Goal: Task Accomplishment & Management: Manage account settings

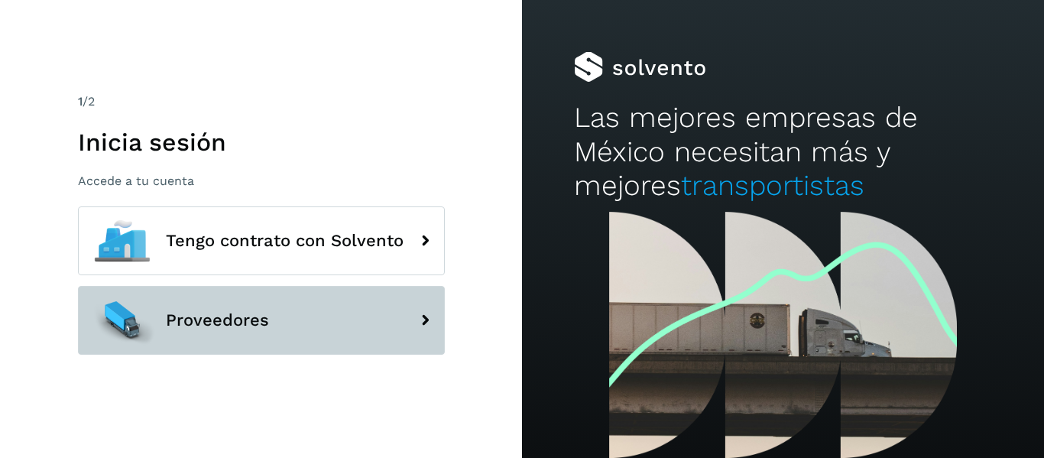
click at [264, 308] on button "Proveedores" at bounding box center [261, 320] width 367 height 69
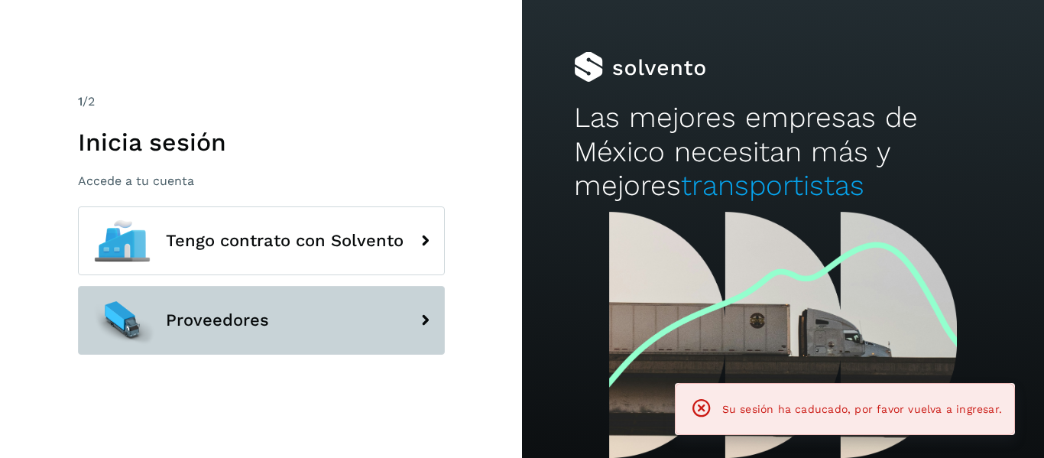
click at [375, 320] on button "Proveedores" at bounding box center [261, 320] width 367 height 69
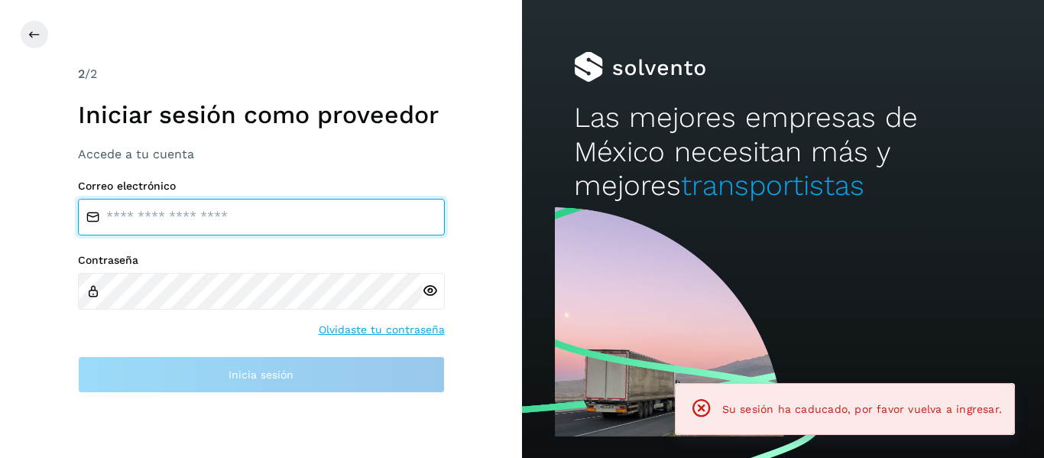
click at [212, 214] on input "email" at bounding box center [261, 217] width 367 height 37
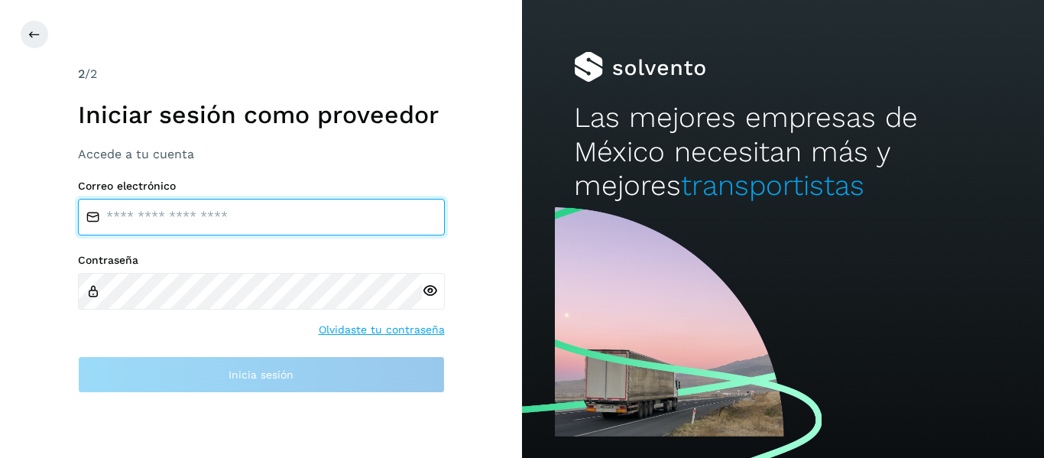
type input "**********"
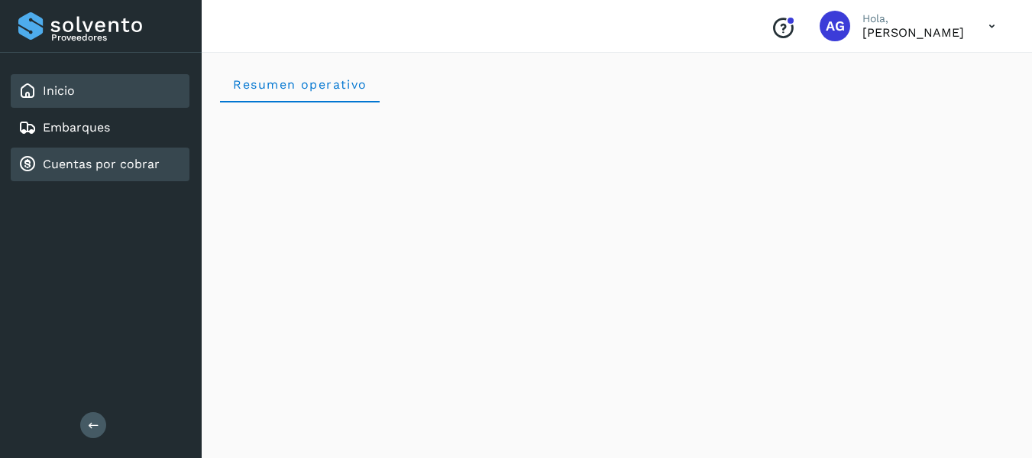
click at [99, 179] on div "Cuentas por cobrar" at bounding box center [100, 164] width 179 height 34
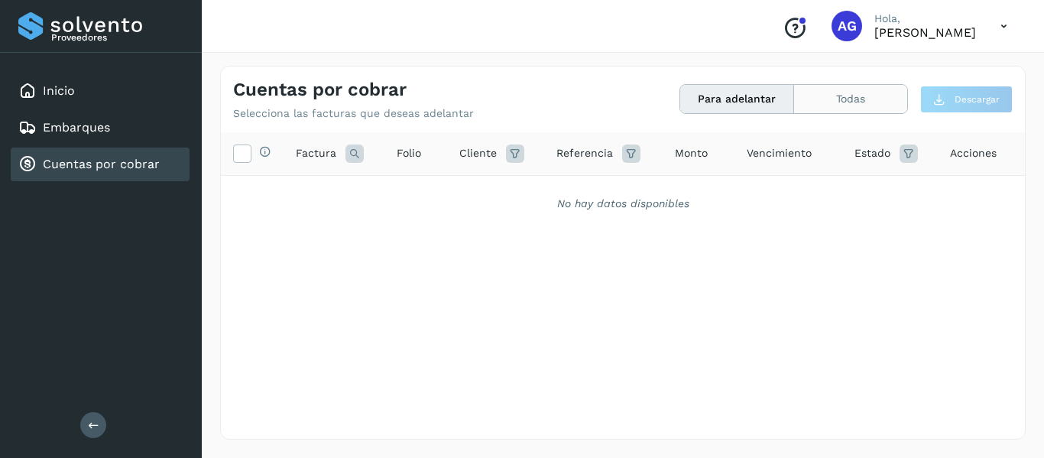
click at [815, 92] on button "Todas" at bounding box center [850, 99] width 113 height 28
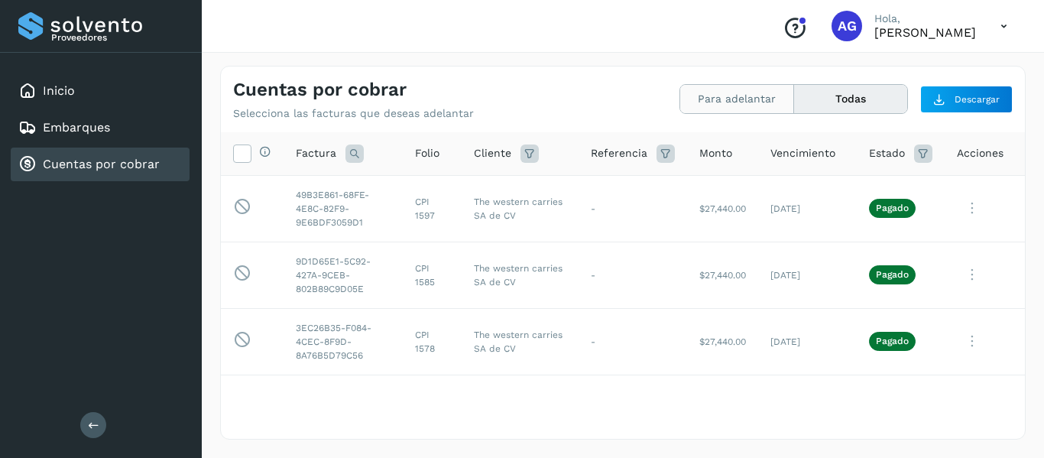
click at [743, 96] on button "Para adelantar" at bounding box center [737, 99] width 114 height 28
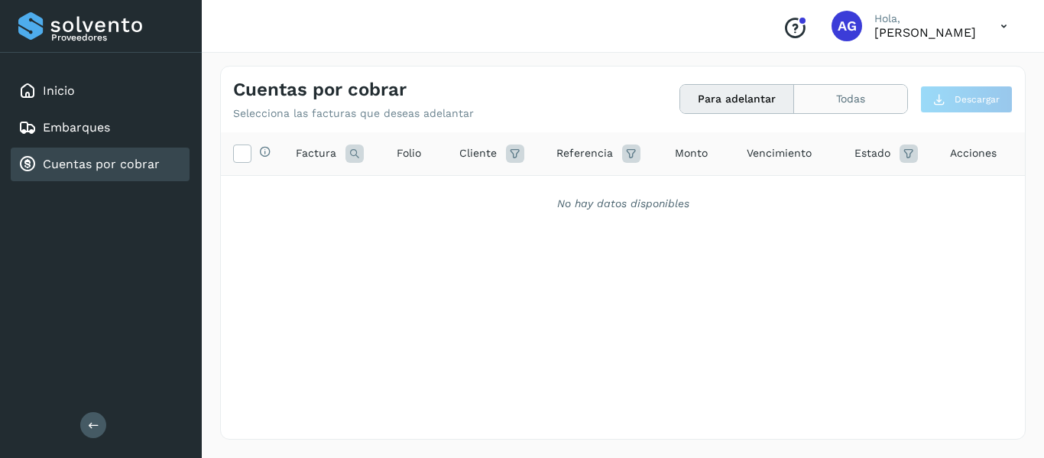
click at [863, 96] on button "Todas" at bounding box center [850, 99] width 113 height 28
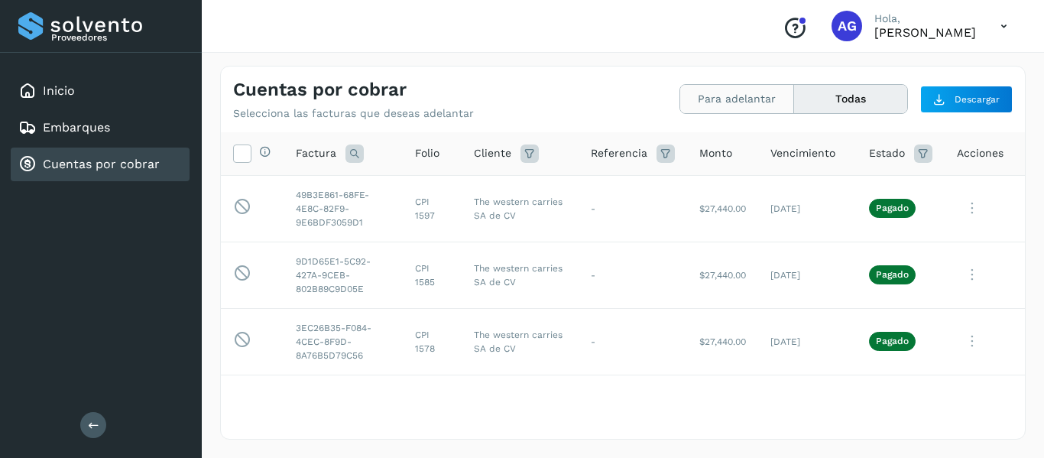
click at [730, 104] on button "Para adelantar" at bounding box center [737, 99] width 114 height 28
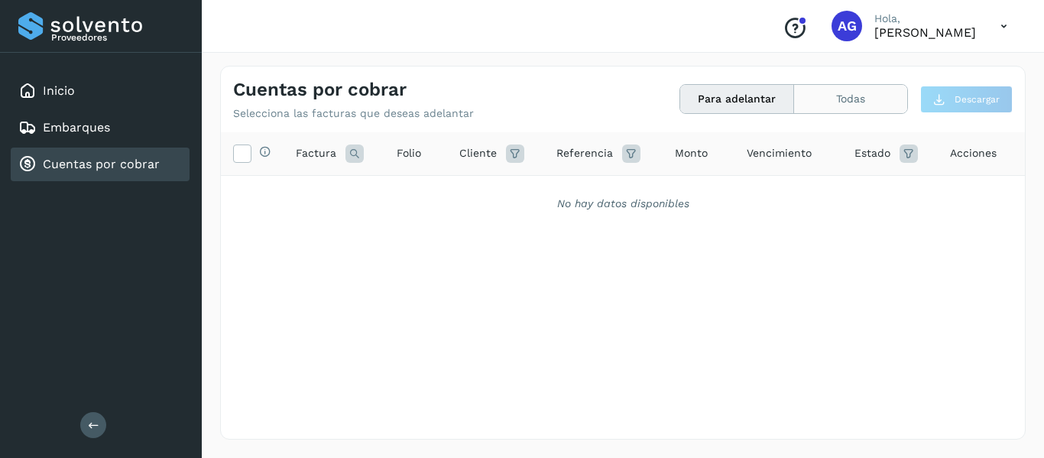
click at [817, 100] on button "Todas" at bounding box center [850, 99] width 113 height 28
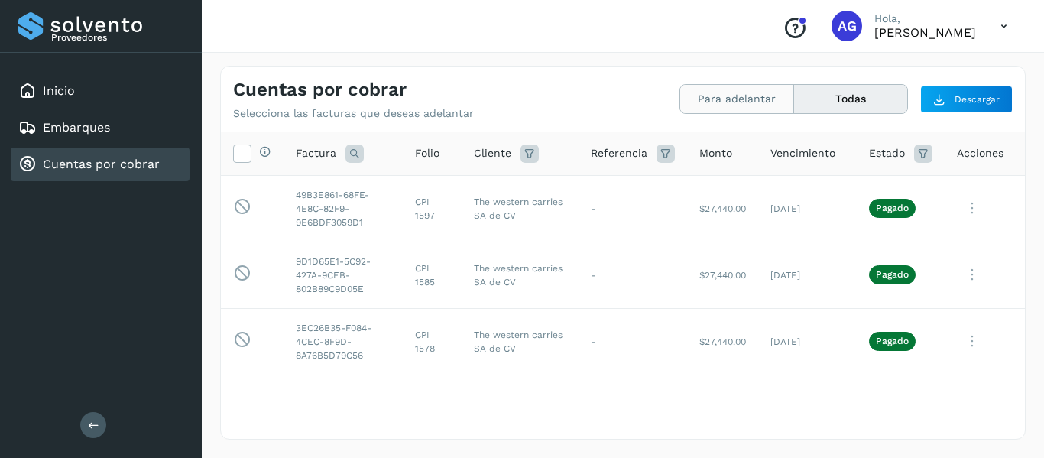
click at [743, 104] on button "Para adelantar" at bounding box center [737, 99] width 114 height 28
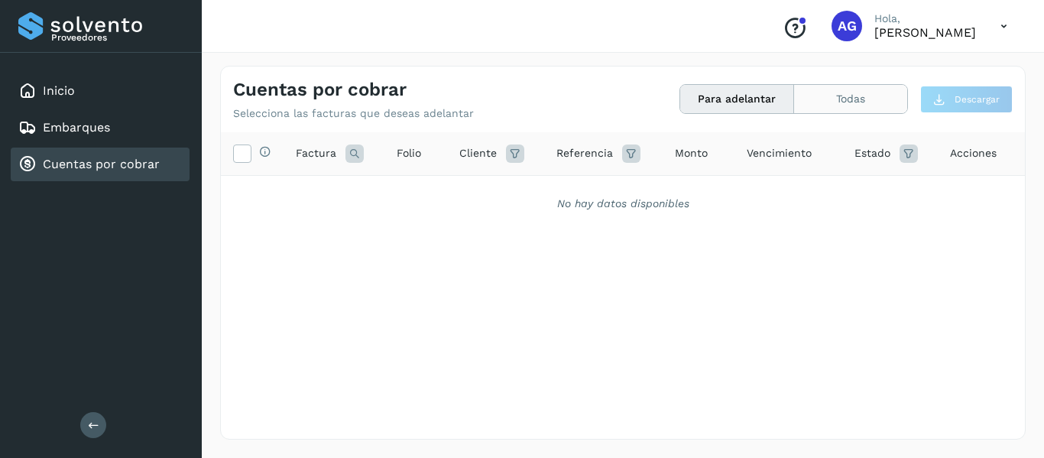
click at [852, 109] on button "Todas" at bounding box center [850, 99] width 113 height 28
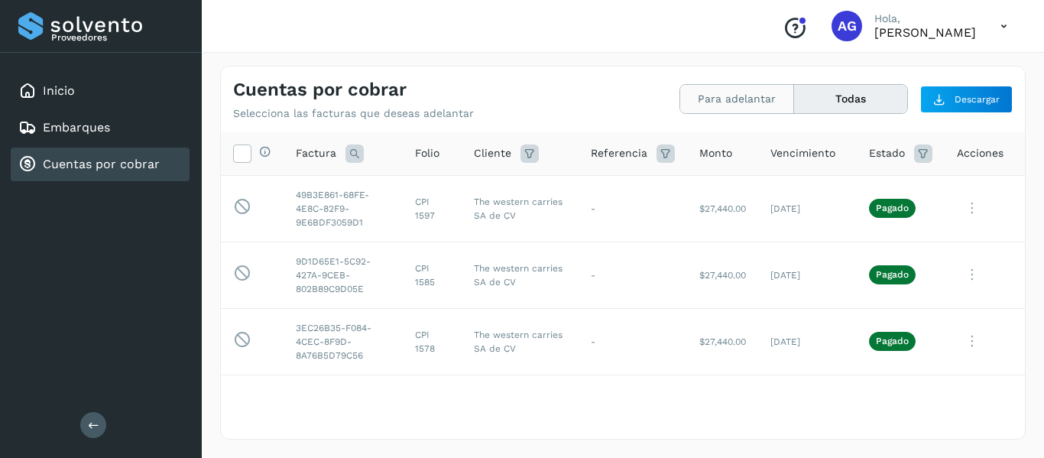
click at [720, 99] on button "Para adelantar" at bounding box center [737, 99] width 114 height 28
